Goal: Task Accomplishment & Management: Manage account settings

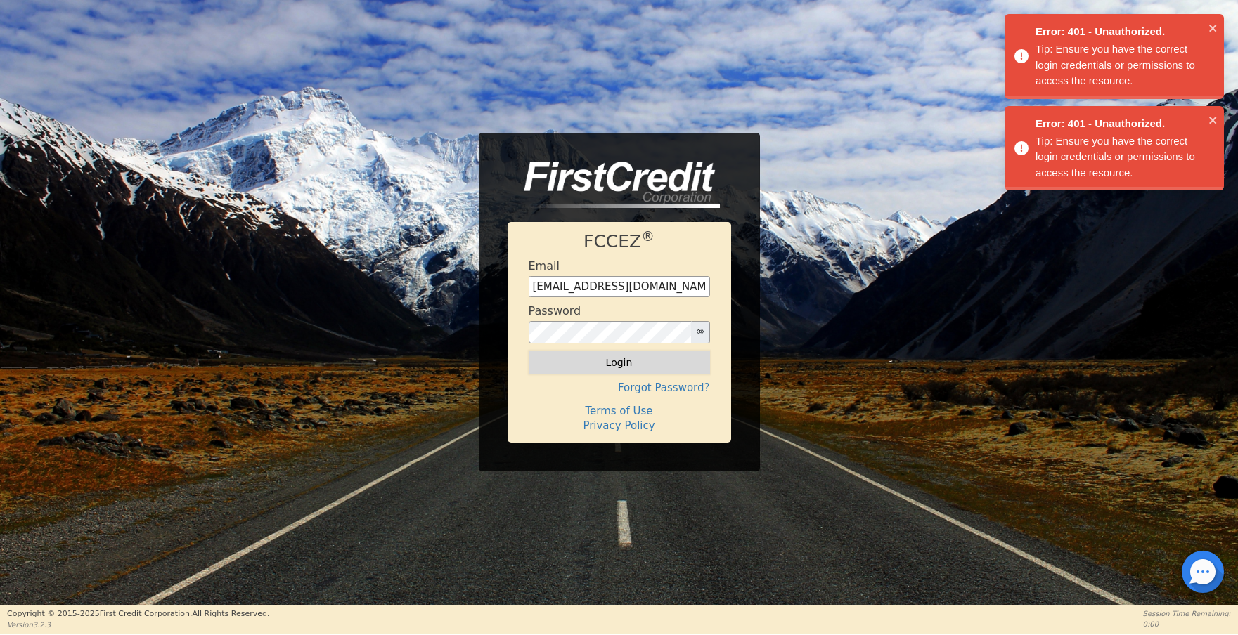
drag, startPoint x: 612, startPoint y: 349, endPoint x: 614, endPoint y: 360, distance: 11.4
click at [612, 351] on form "Email [EMAIL_ADDRESS][DOMAIN_NAME] Password Login" at bounding box center [619, 316] width 181 height 115
click at [614, 361] on button "Login" at bounding box center [619, 363] width 181 height 24
click at [1215, 23] on icon "close" at bounding box center [1213, 27] width 10 height 11
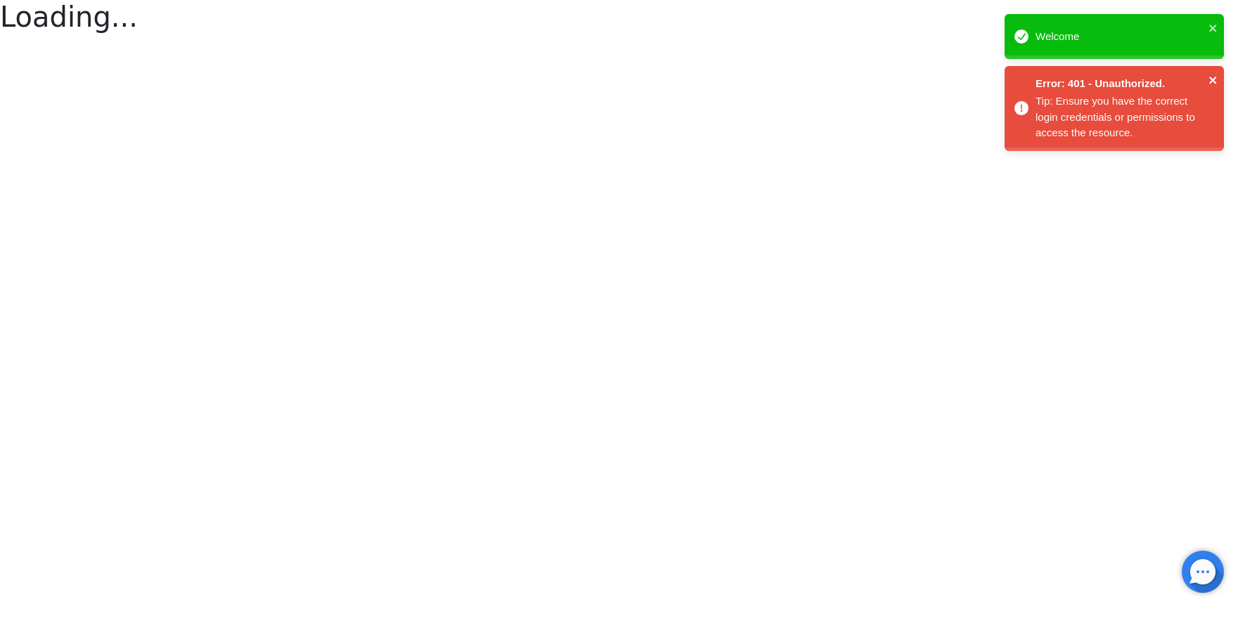
click at [1213, 75] on icon "close" at bounding box center [1213, 80] width 10 height 11
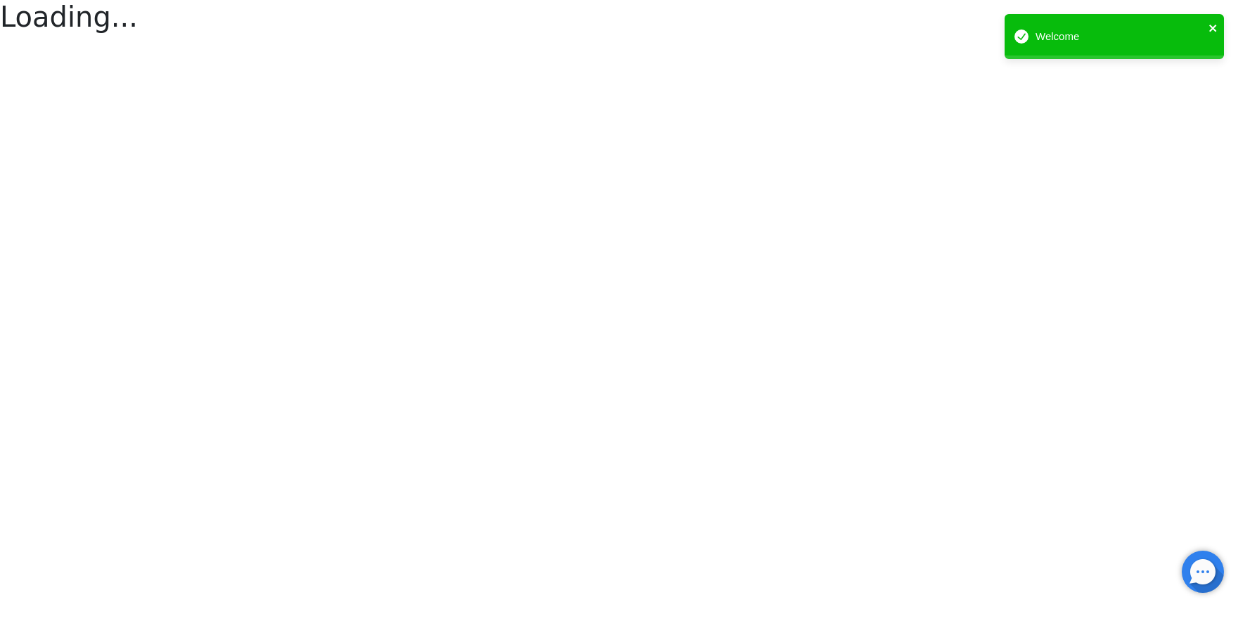
click at [1212, 29] on icon "close" at bounding box center [1212, 28] width 7 height 7
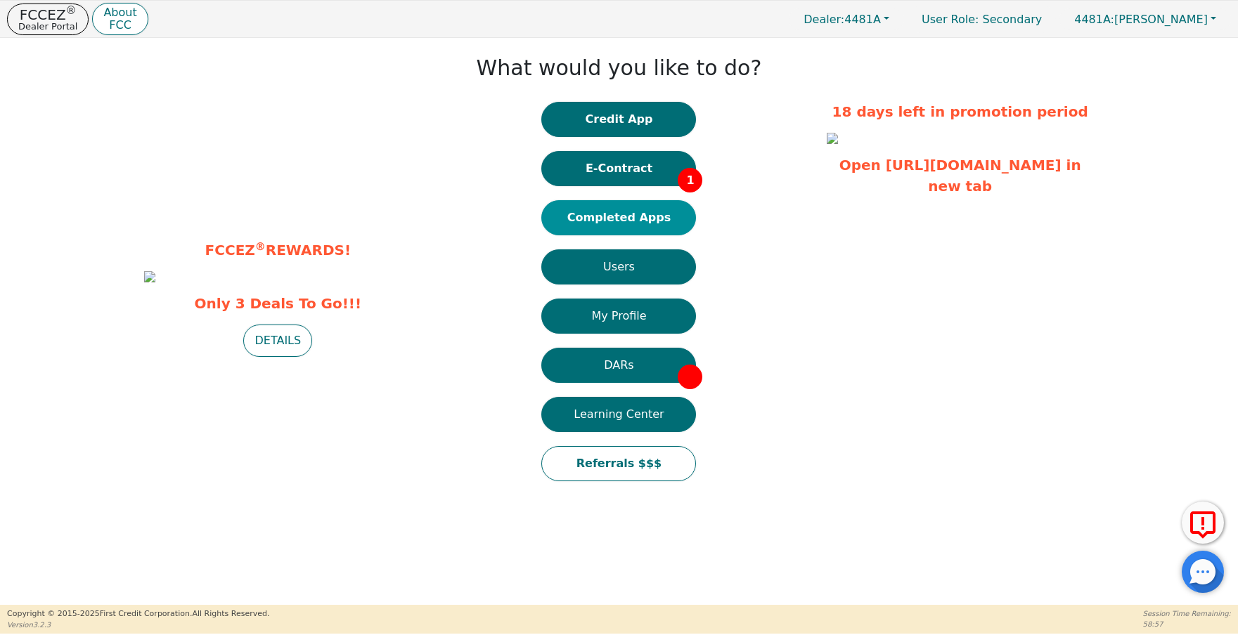
click at [619, 221] on button "Completed Apps" at bounding box center [618, 217] width 155 height 35
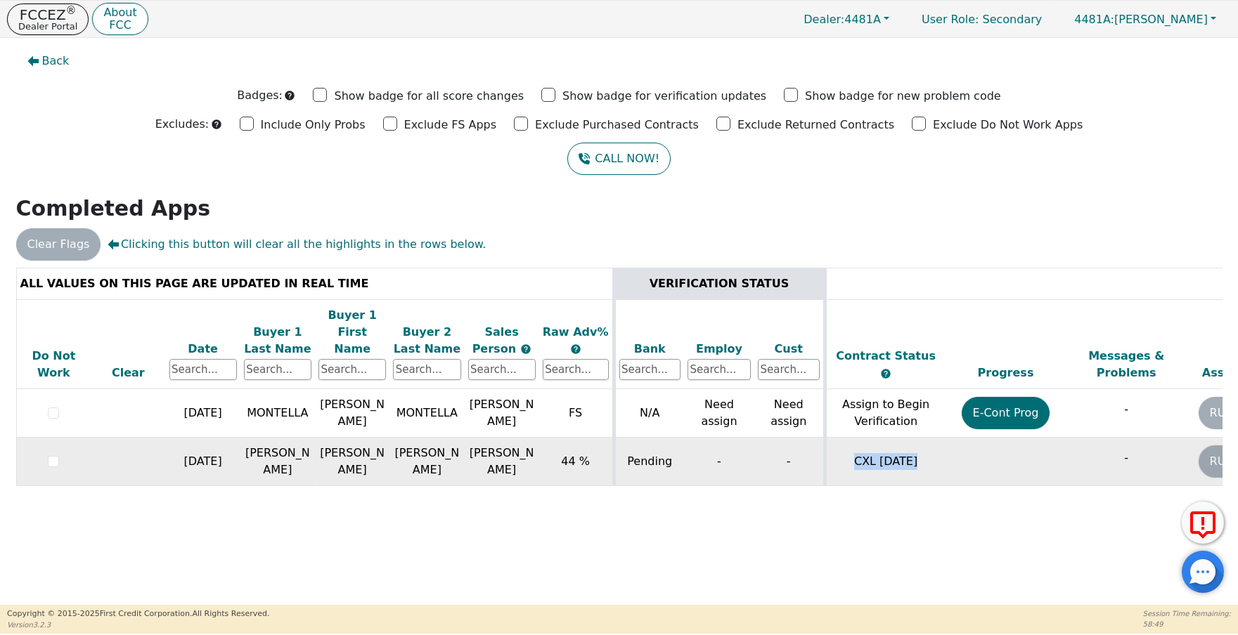
drag, startPoint x: 846, startPoint y: 450, endPoint x: 949, endPoint y: 444, distance: 102.8
click at [949, 444] on tr "[DATE] [PERSON_NAME] [PERSON_NAME] [PERSON_NAME] 44 % Pending - - CXL [DATE] - …" at bounding box center [782, 462] width 1532 height 49
click at [889, 447] on td "CXL [DATE]" at bounding box center [885, 462] width 121 height 49
drag, startPoint x: 851, startPoint y: 447, endPoint x: 952, endPoint y: 446, distance: 101.9
click at [952, 446] on tr "[DATE] [PERSON_NAME] [PERSON_NAME] [PERSON_NAME] 44 % Pending - - CXL [DATE] - …" at bounding box center [782, 462] width 1532 height 49
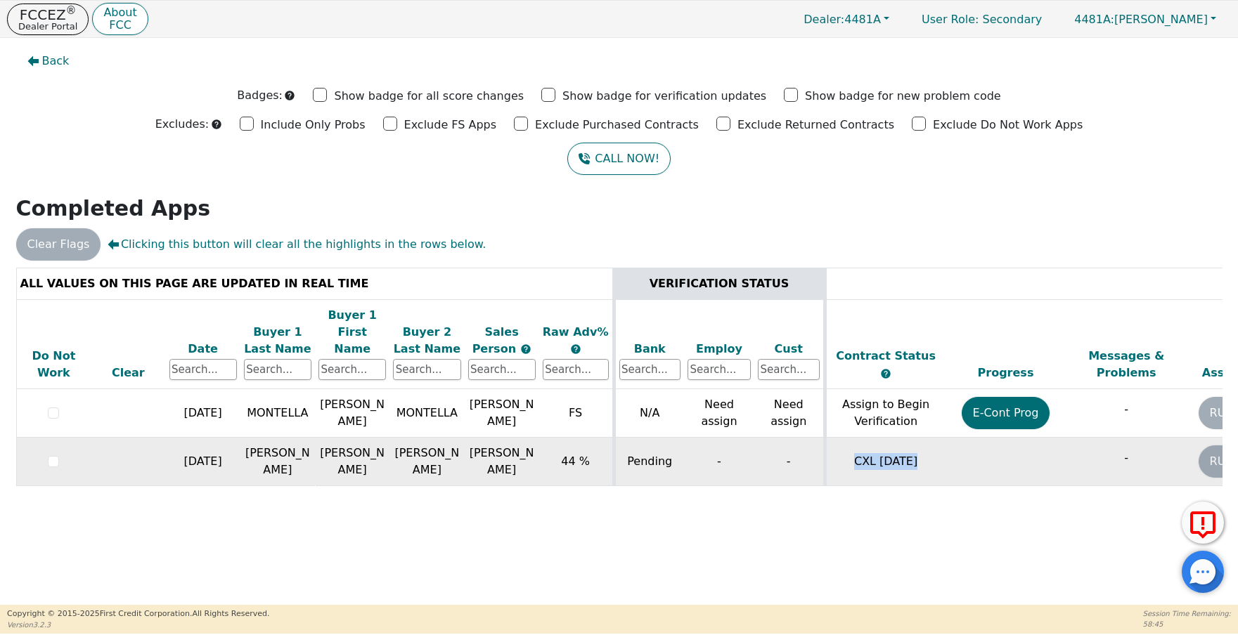
click at [934, 450] on td "CXL [DATE]" at bounding box center [885, 462] width 121 height 49
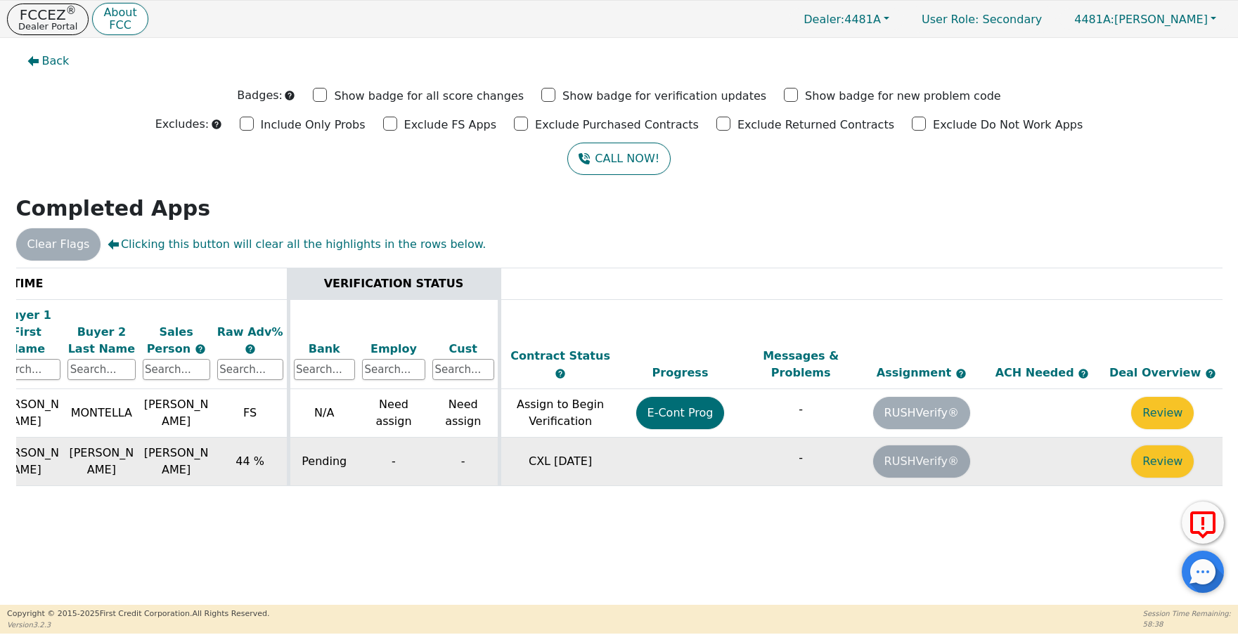
scroll to position [0, 326]
click at [1170, 447] on button "Review" at bounding box center [1161, 462] width 63 height 32
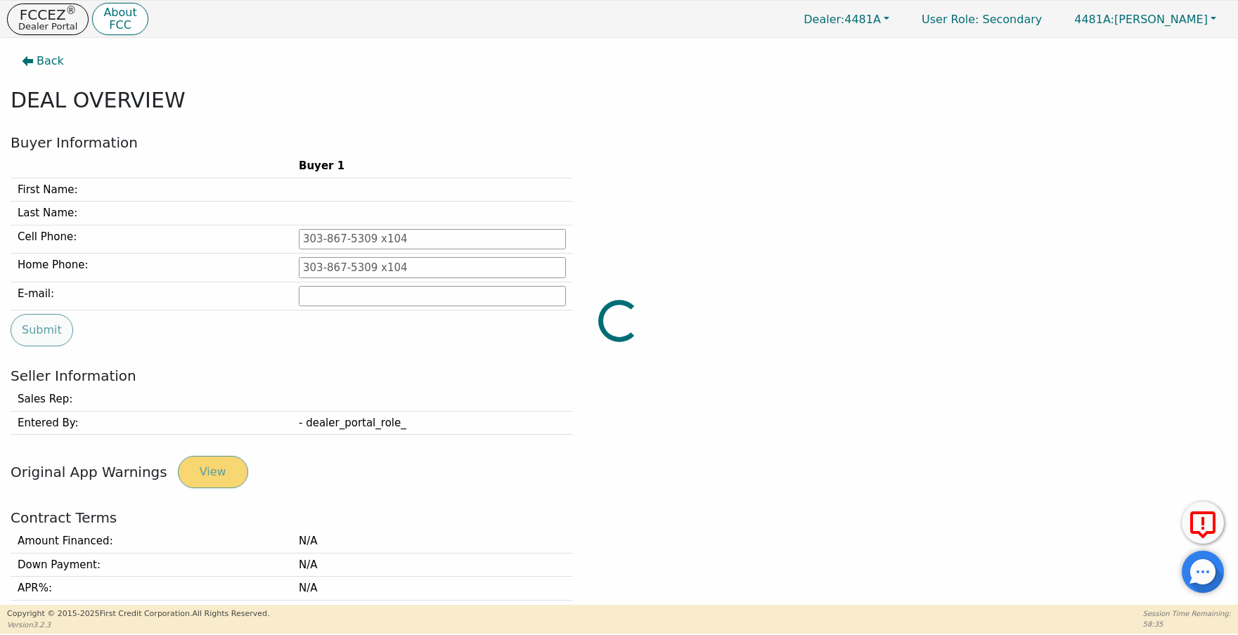
type input "[PHONE_NUMBER]"
type input "[EMAIL_ADDRESS][DOMAIN_NAME]"
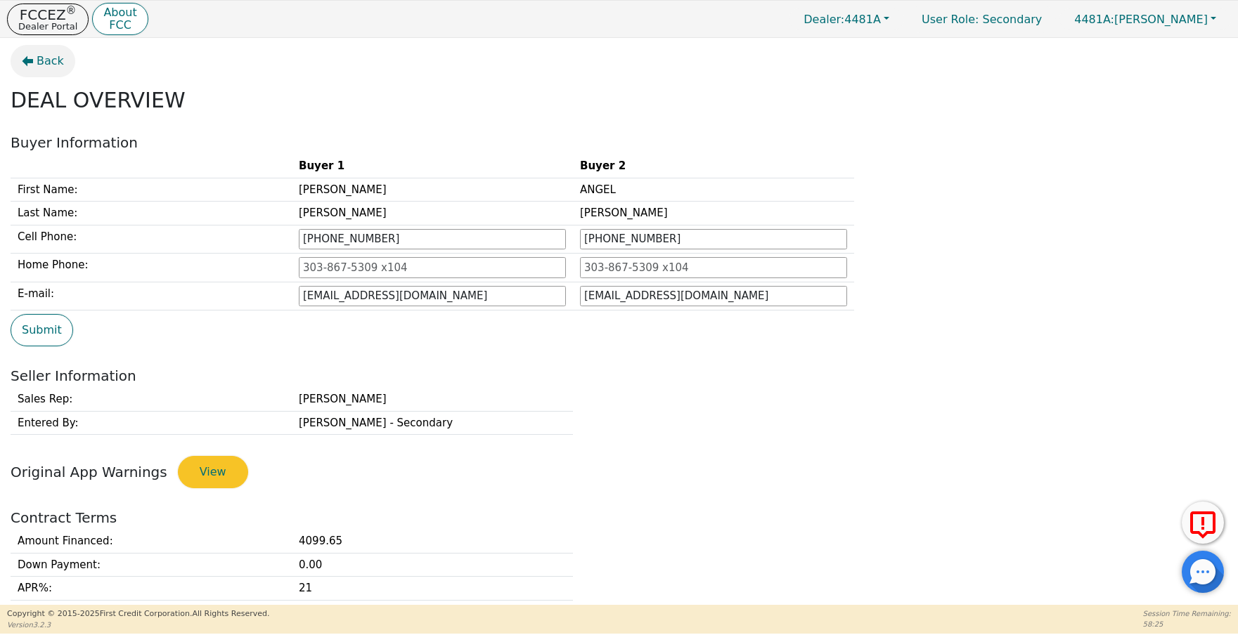
click at [34, 53] on button "Back" at bounding box center [43, 61] width 65 height 32
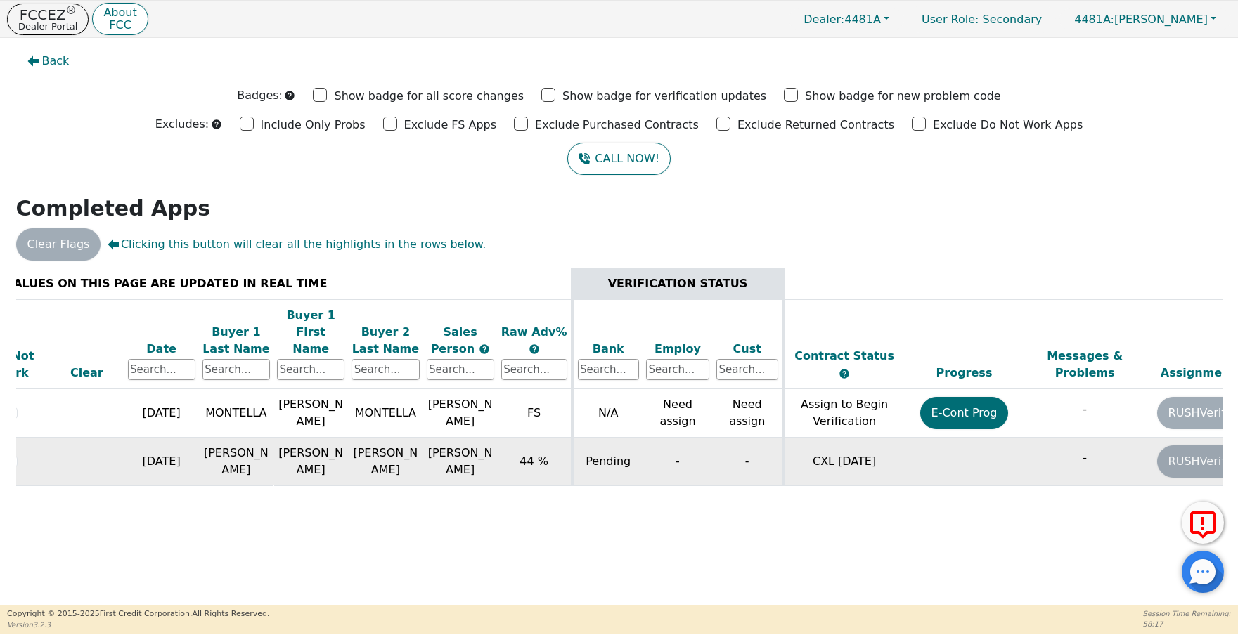
scroll to position [0, 37]
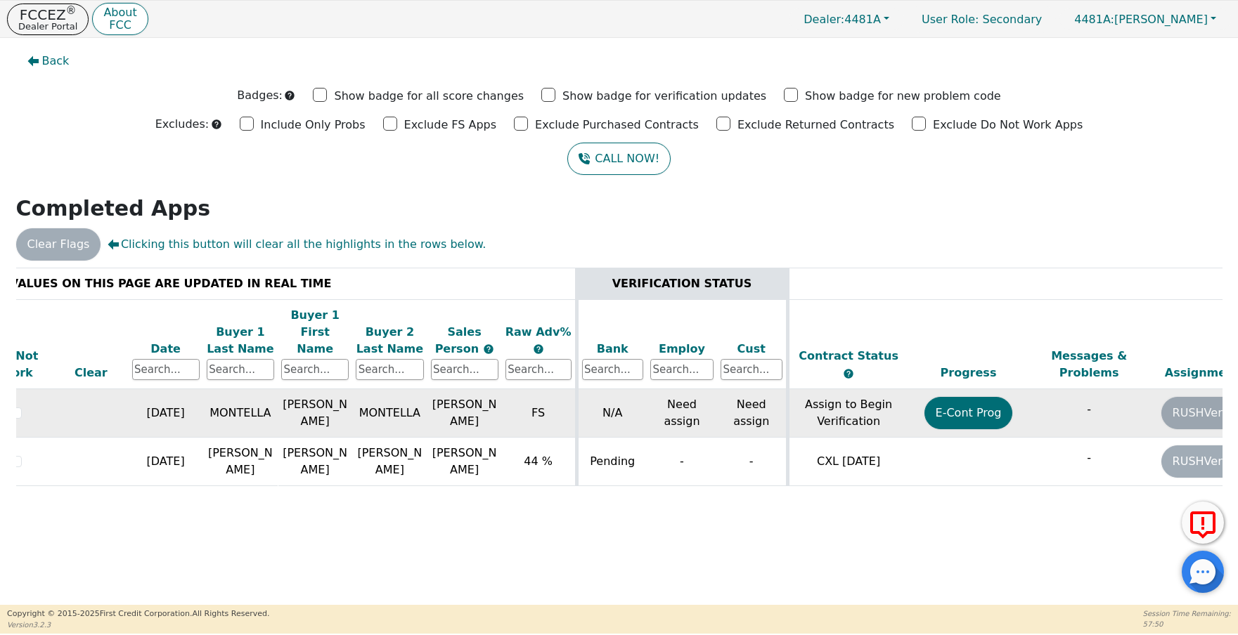
drag, startPoint x: 440, startPoint y: 390, endPoint x: 484, endPoint y: 408, distance: 47.3
click at [484, 408] on td "[PERSON_NAME]" at bounding box center [464, 413] width 75 height 49
click at [955, 403] on button "E-Cont Prog" at bounding box center [968, 413] width 89 height 32
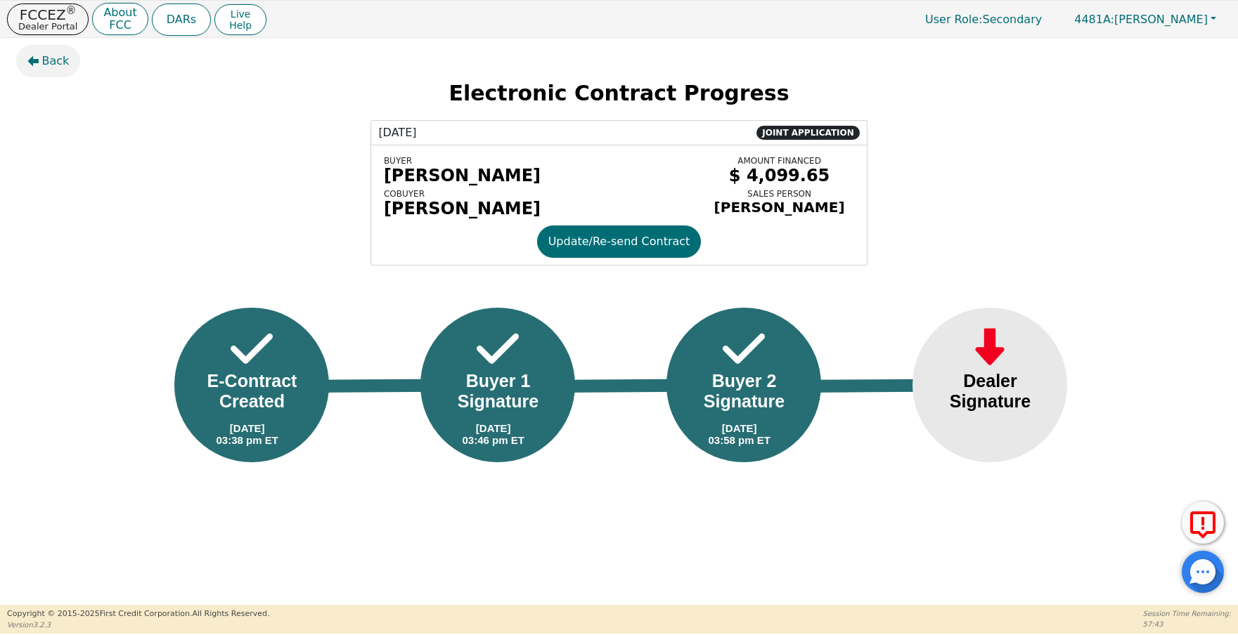
click at [66, 56] on span "Back" at bounding box center [55, 61] width 27 height 17
